Goal: Check status

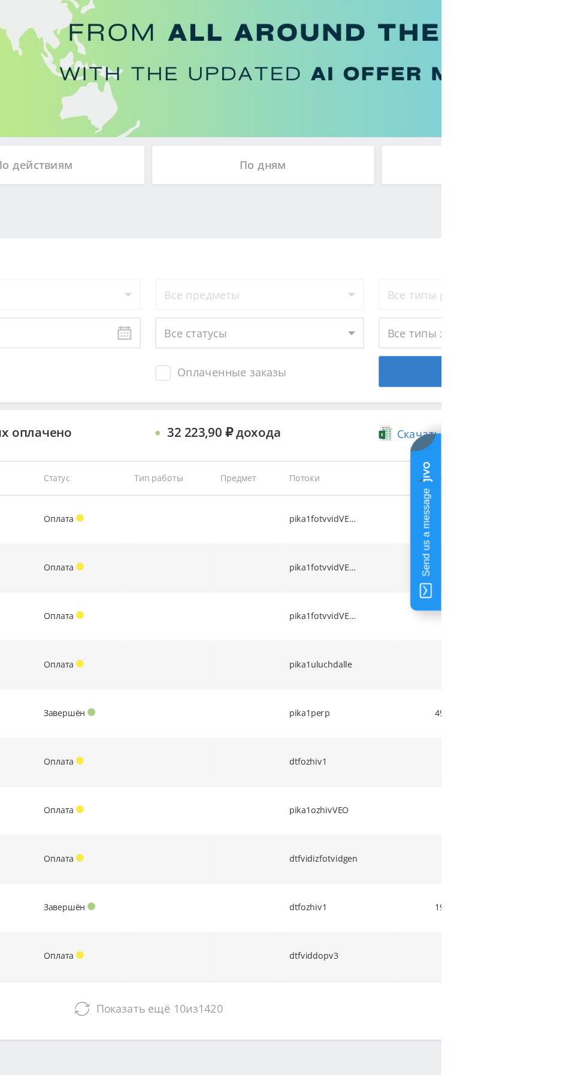
click at [379, 919] on span "10" at bounding box center [384, 915] width 10 height 11
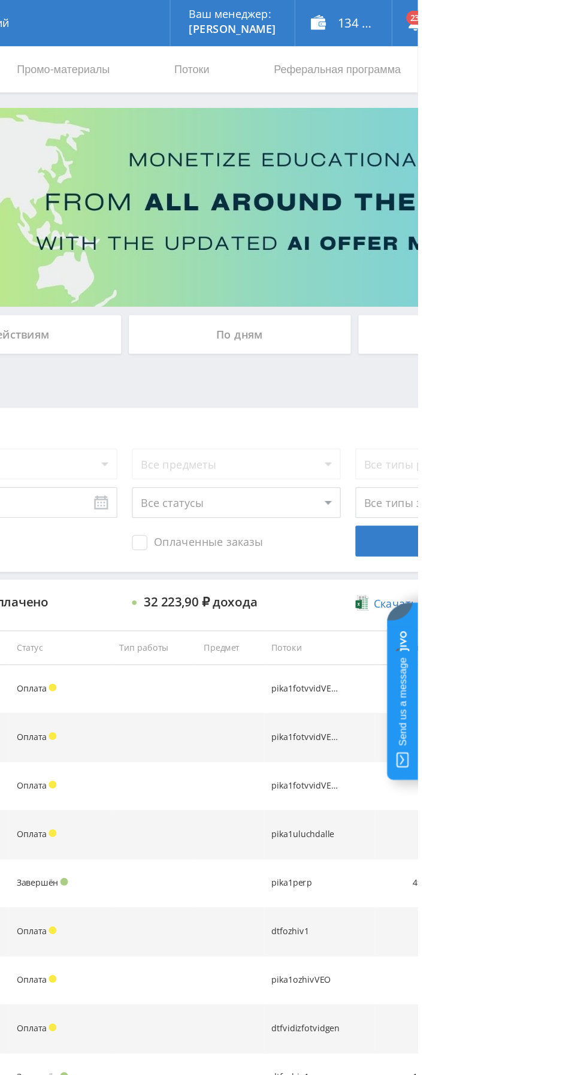
click at [410, 272] on div "По дням" at bounding box center [449, 260] width 173 height 30
click at [0, 0] on input "По дням" at bounding box center [0, 0] width 0 height 0
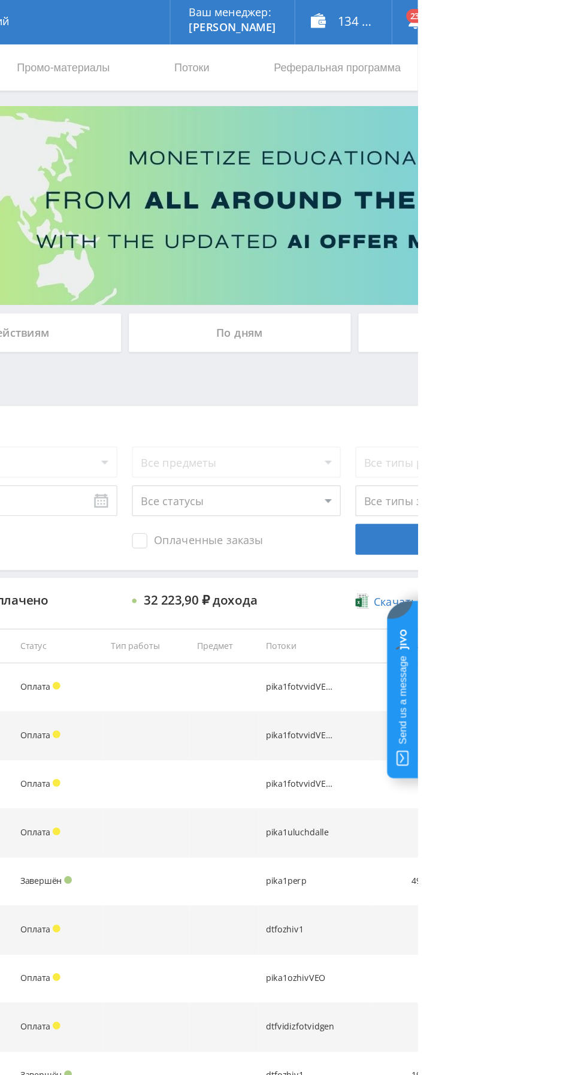
select select "2"
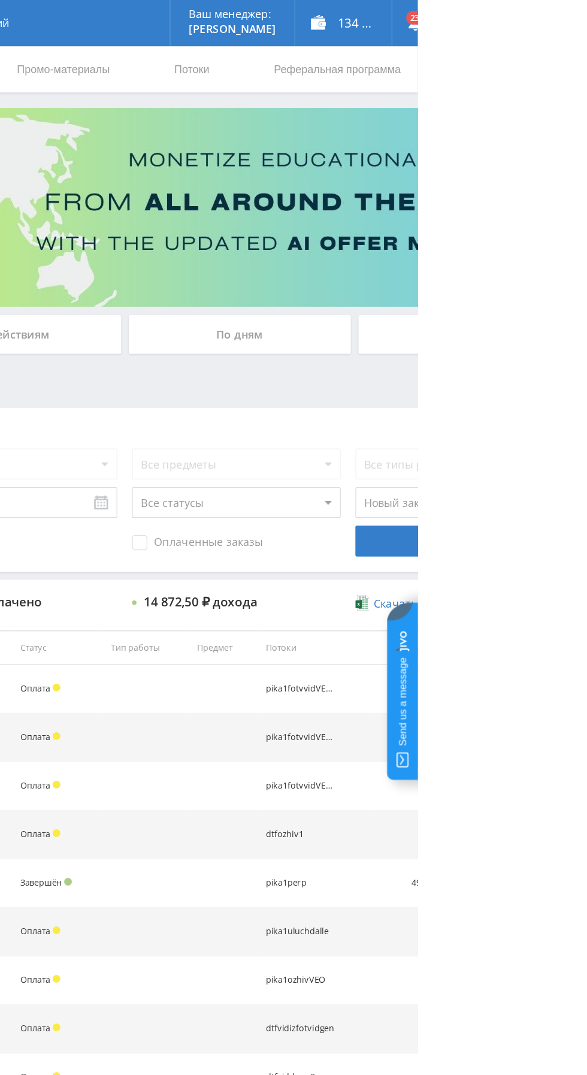
click at [400, 395] on select "Все статусы В аукционе В работе На гарантии Завершен Возврат Черновик" at bounding box center [446, 391] width 162 height 24
select select "3"
click at [365, 379] on select "Все статусы В аукционе В работе На гарантии Завершен Возврат Черновик" at bounding box center [446, 391] width 162 height 24
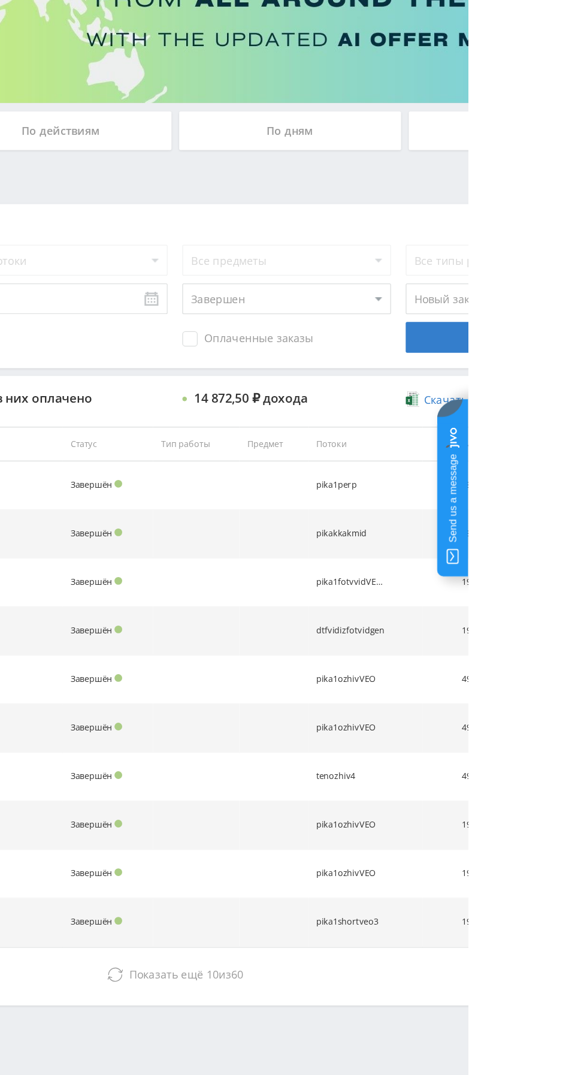
click at [397, 915] on span "Показать ещё 10 из 60" at bounding box center [368, 915] width 89 height 11
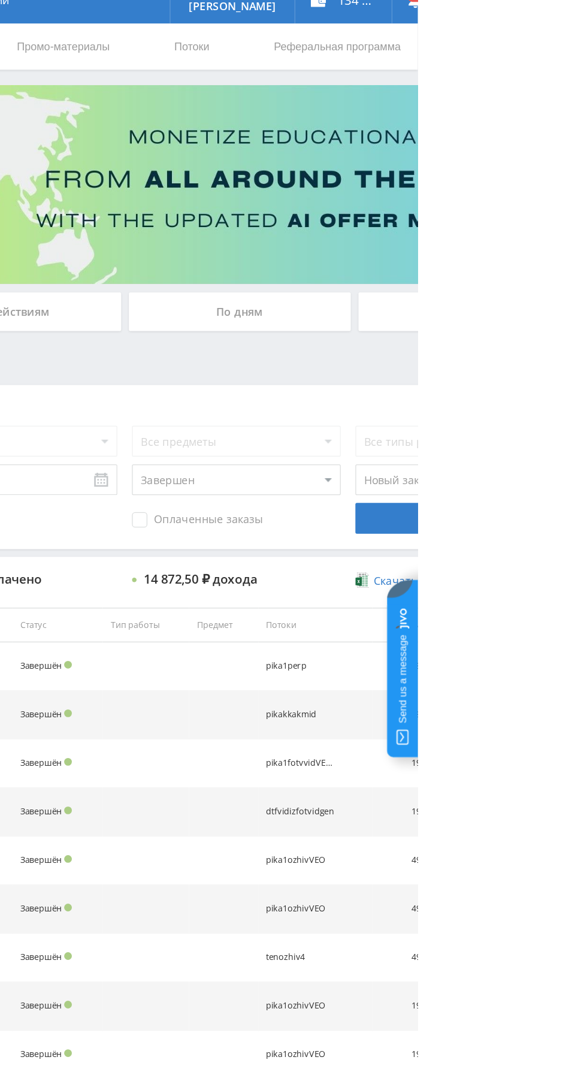
click at [406, 250] on div "По дням" at bounding box center [449, 260] width 173 height 30
click at [0, 0] on input "По дням" at bounding box center [0, 0] width 0 height 0
